Goal: Information Seeking & Learning: Learn about a topic

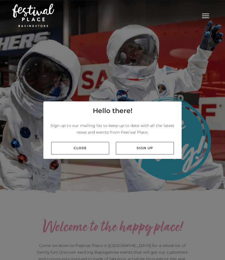
click at [85, 151] on link "Close" at bounding box center [80, 148] width 58 height 13
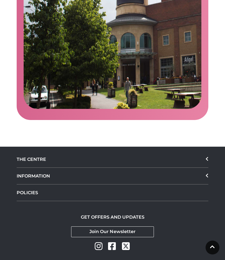
scroll to position [1106, 0]
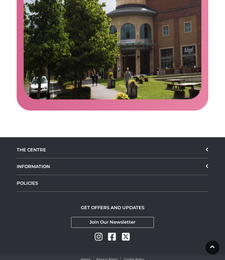
click at [31, 142] on div "THE CENTRE" at bounding box center [113, 150] width 192 height 17
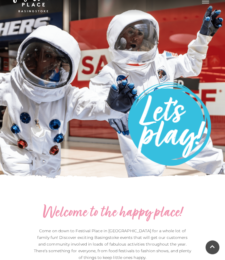
scroll to position [0, 0]
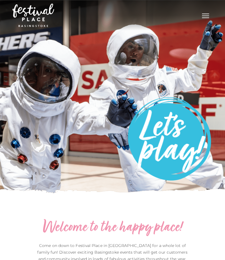
click at [202, 17] on button "Toggle navigation" at bounding box center [206, 15] width 14 height 8
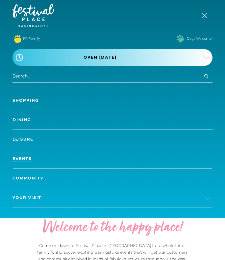
click at [23, 160] on link "Events" at bounding box center [113, 158] width 200 height 19
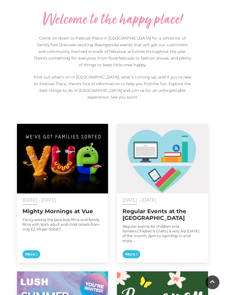
scroll to position [208, 0]
click at [61, 247] on div "01 Jan - 31 Dec 2025 Mighty Mornings at Vue Fancy seeing the best kids films an…" at bounding box center [62, 227] width 91 height 69
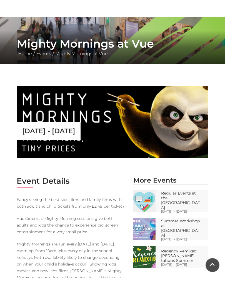
scroll to position [90, 0]
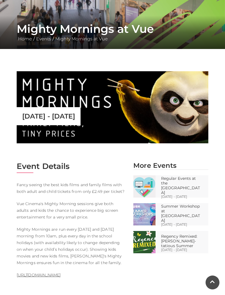
click at [153, 181] on img at bounding box center [144, 186] width 22 height 22
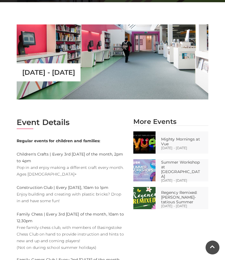
scroll to position [136, 0]
